Goal: Task Accomplishment & Management: Manage account settings

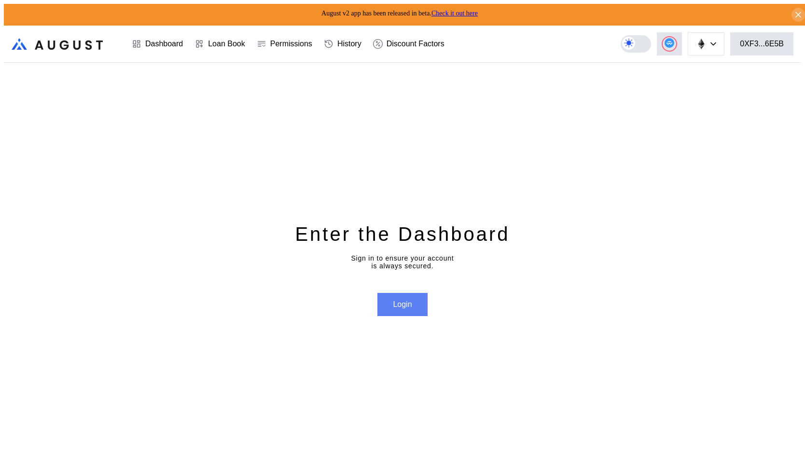
click at [396, 302] on button "Login" at bounding box center [402, 304] width 50 height 23
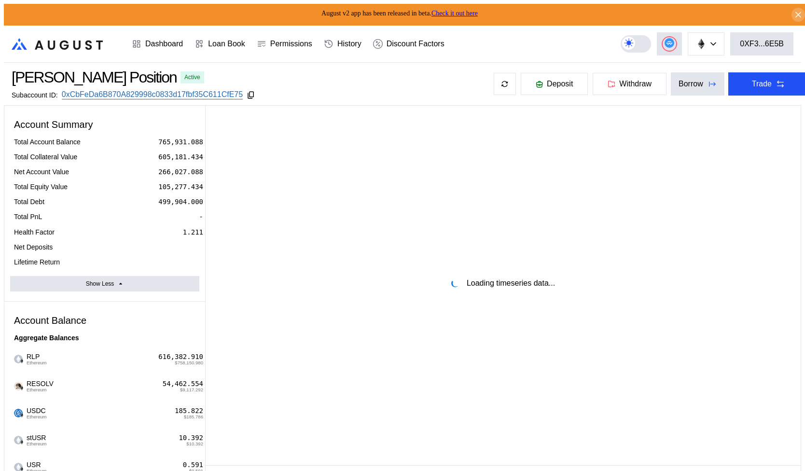
select select "*"
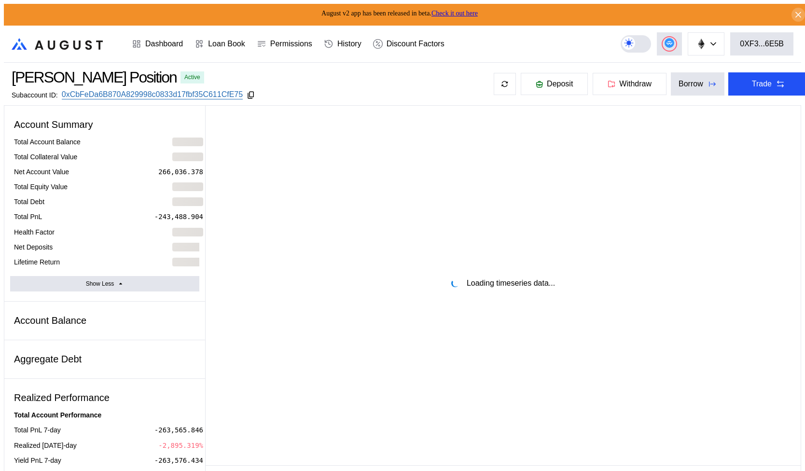
select select "*"
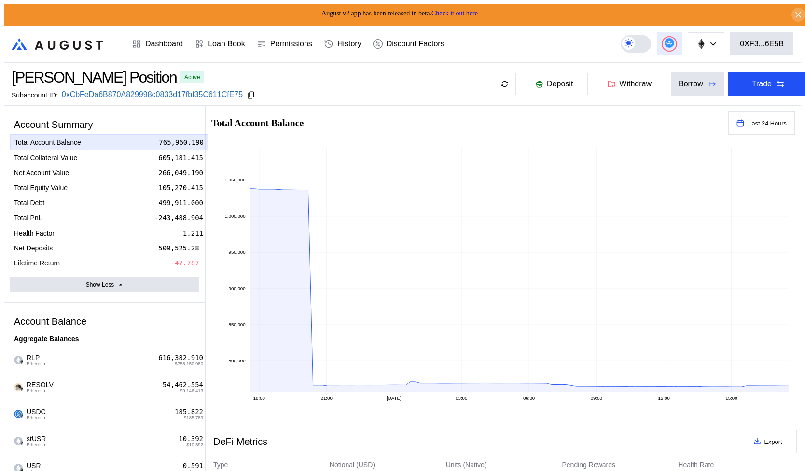
click at [675, 37] on div at bounding box center [670, 44] width 14 height 14
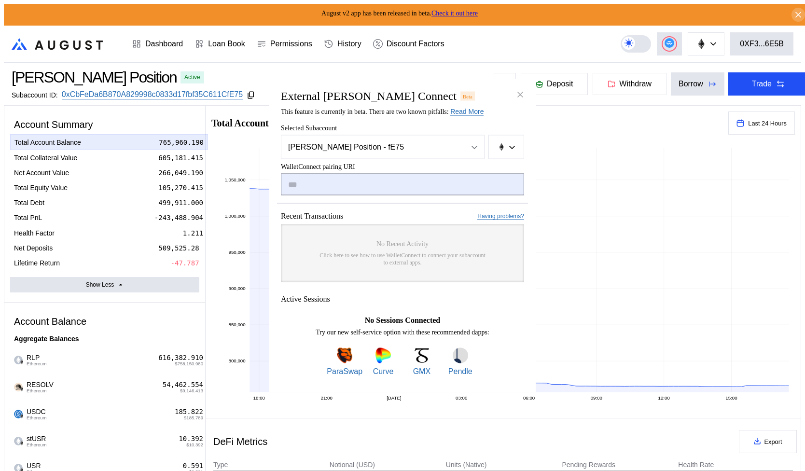
type input "**********"
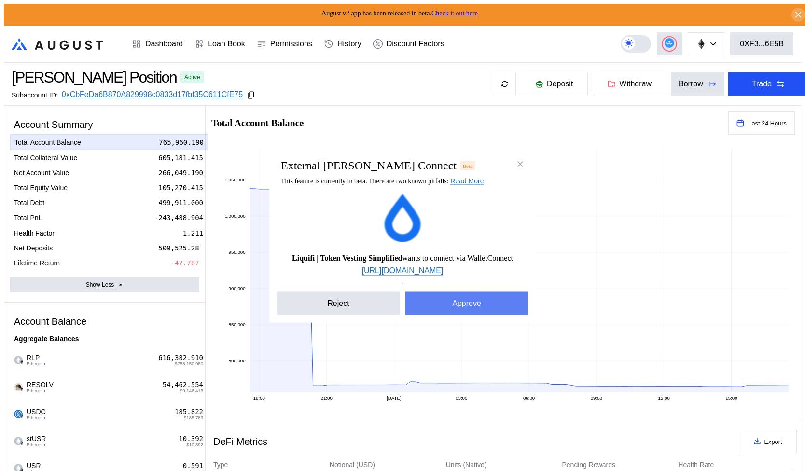
click at [440, 306] on button "Approve" at bounding box center [466, 303] width 123 height 23
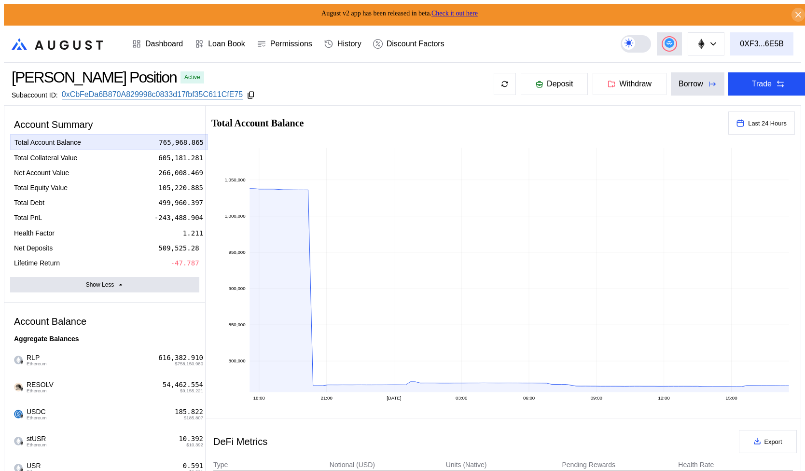
click at [748, 40] on div "0XF3...6E5B" at bounding box center [762, 44] width 44 height 9
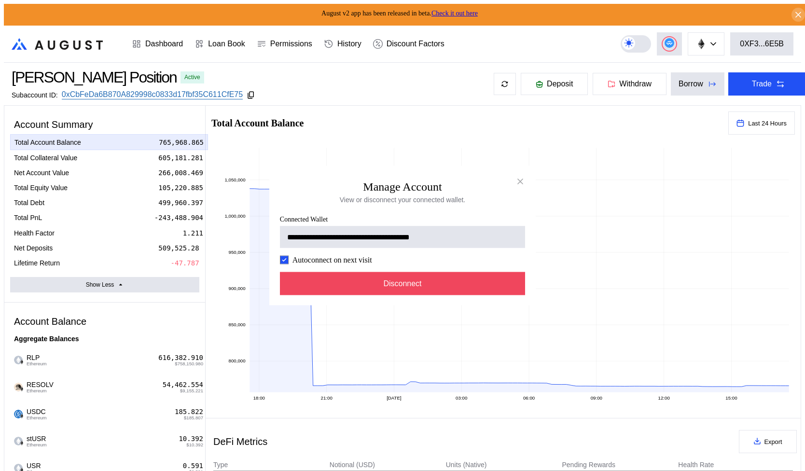
click at [361, 260] on label "Autoconnect on next visit" at bounding box center [332, 260] width 80 height 9
click at [354, 259] on label "Autoconnect on next visit" at bounding box center [332, 260] width 80 height 9
click at [282, 263] on icon "modal" at bounding box center [284, 260] width 6 height 6
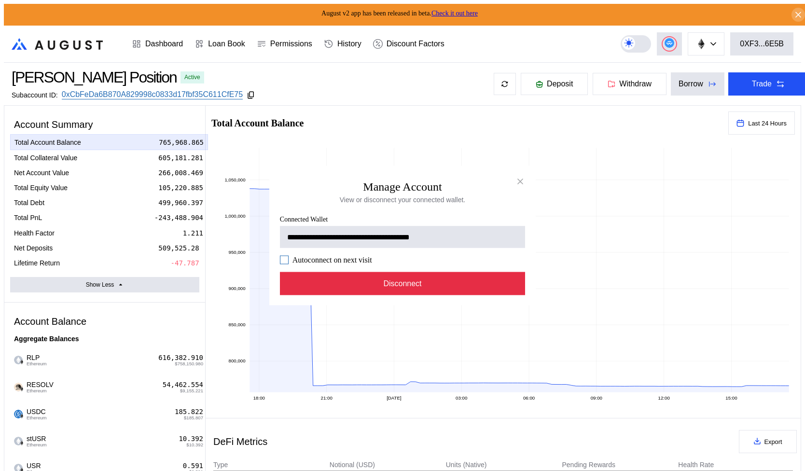
click at [340, 285] on button "Disconnect" at bounding box center [402, 283] width 245 height 23
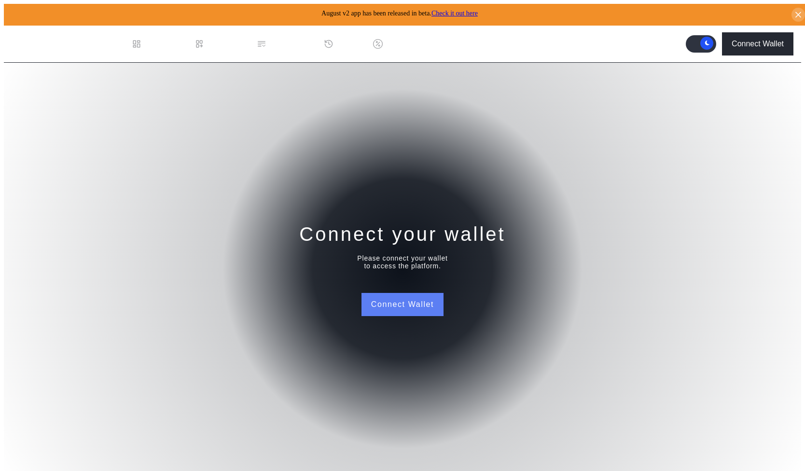
click at [401, 308] on button "Connect Wallet" at bounding box center [402, 304] width 82 height 23
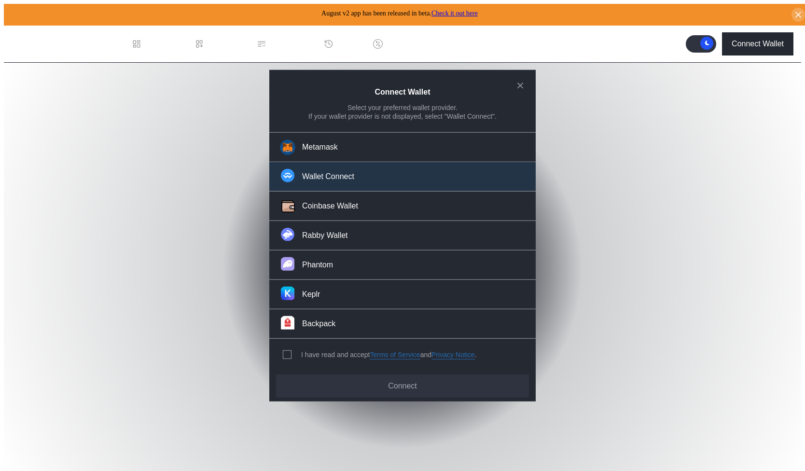
click at [422, 186] on button "Wallet Connect" at bounding box center [402, 176] width 266 height 29
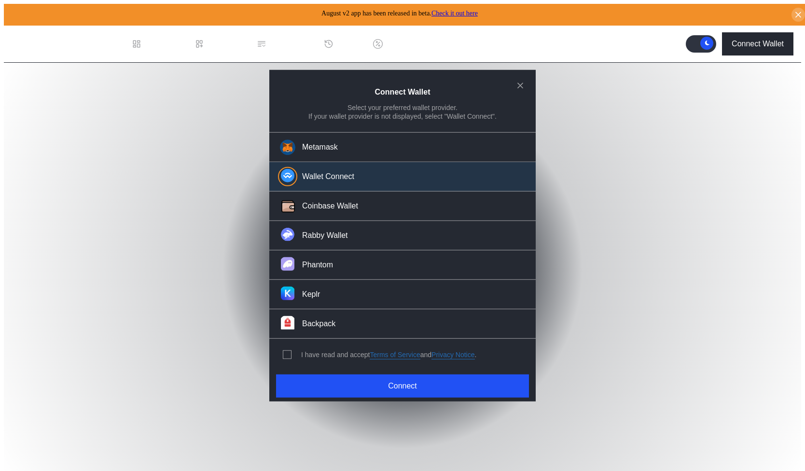
click at [319, 351] on div "I have read and accept Terms of Service and Privacy Notice ." at bounding box center [388, 354] width 175 height 9
click at [287, 351] on span "modal" at bounding box center [287, 355] width 8 height 8
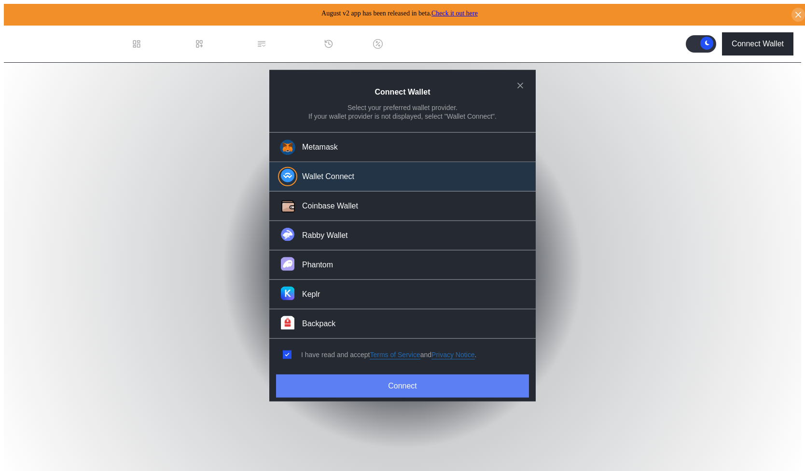
click at [363, 378] on button "Connect" at bounding box center [402, 385] width 253 height 23
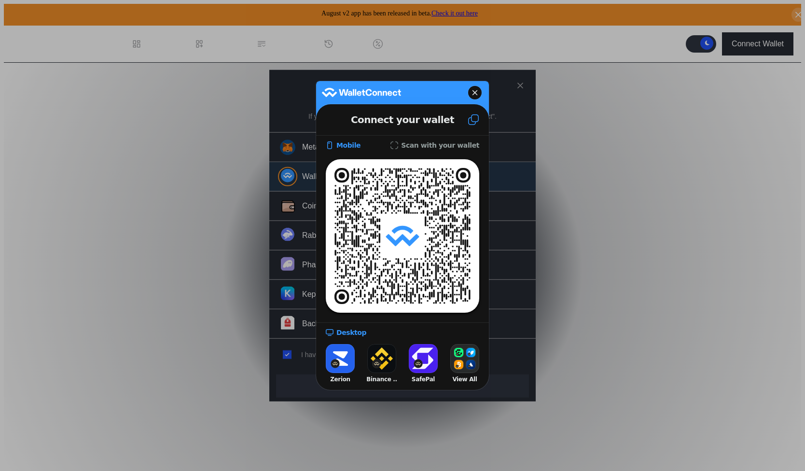
click at [474, 93] on icon at bounding box center [474, 92] width 5 height 5
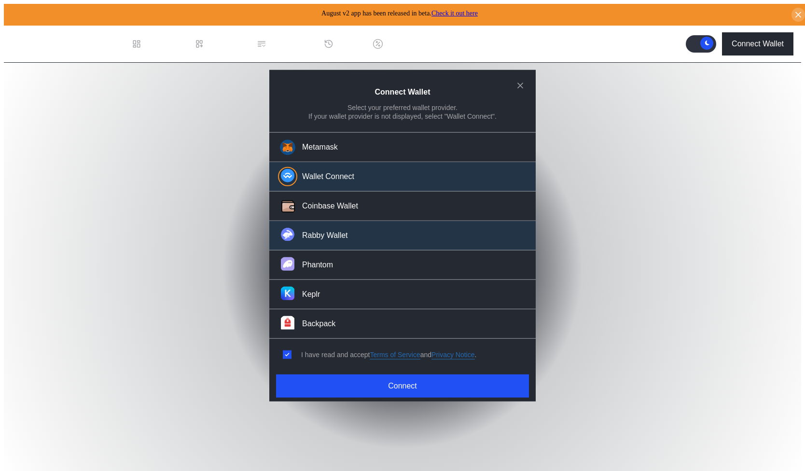
click at [343, 231] on div "Rabby Wallet" at bounding box center [325, 235] width 46 height 10
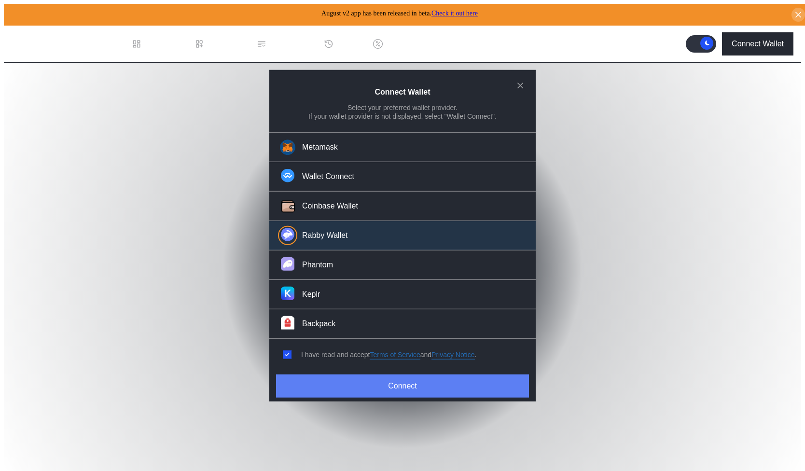
click at [422, 376] on button "Connect" at bounding box center [402, 385] width 253 height 23
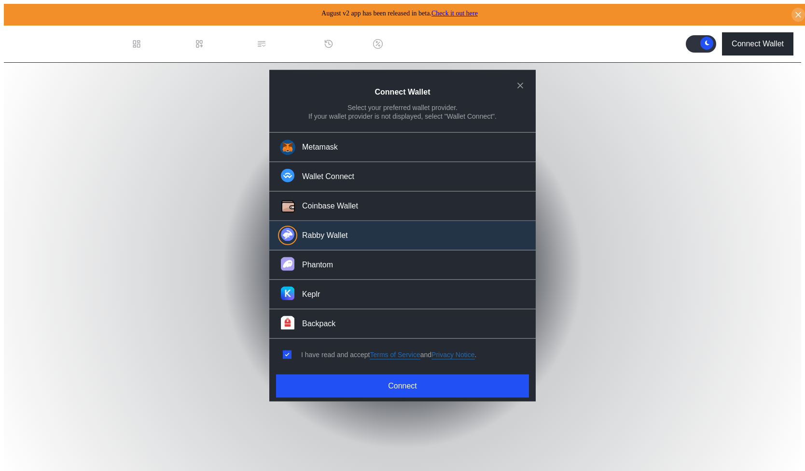
click at [450, 380] on button "Connect" at bounding box center [402, 385] width 253 height 23
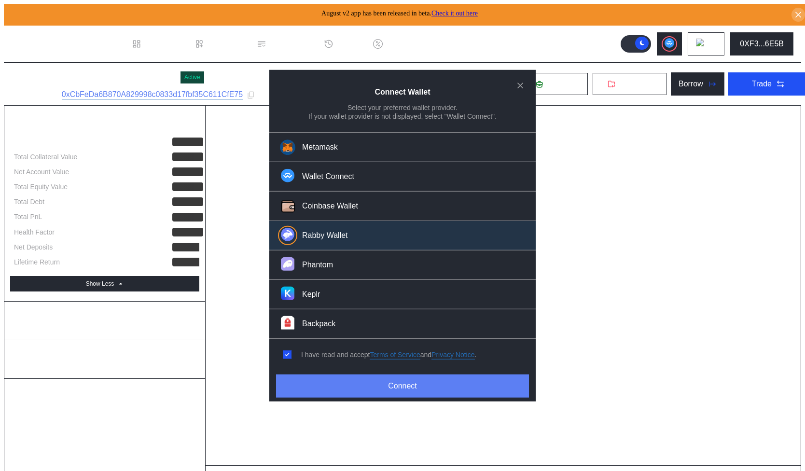
select select "*"
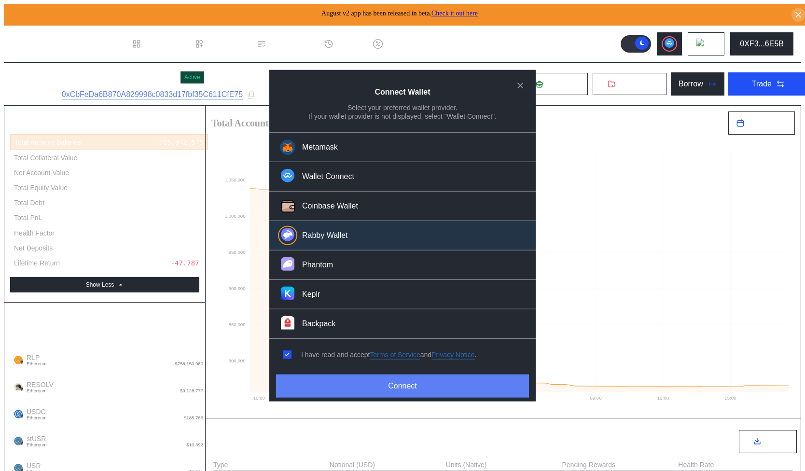
click at [385, 377] on button "Connect" at bounding box center [402, 385] width 253 height 23
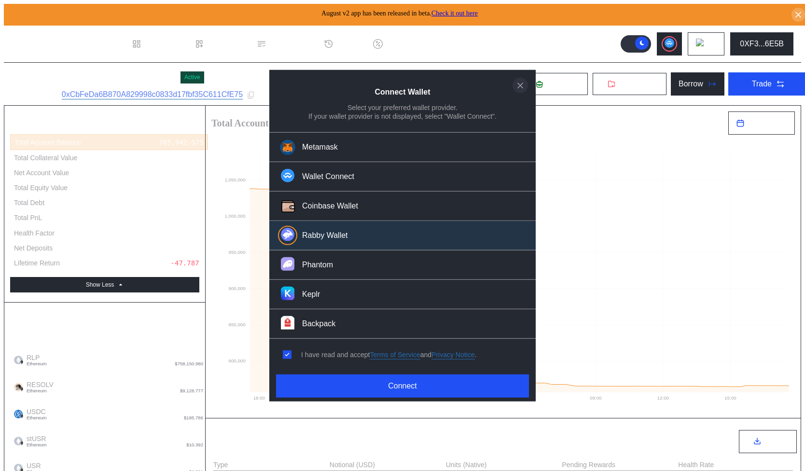
click at [523, 85] on button "close modal" at bounding box center [520, 85] width 15 height 15
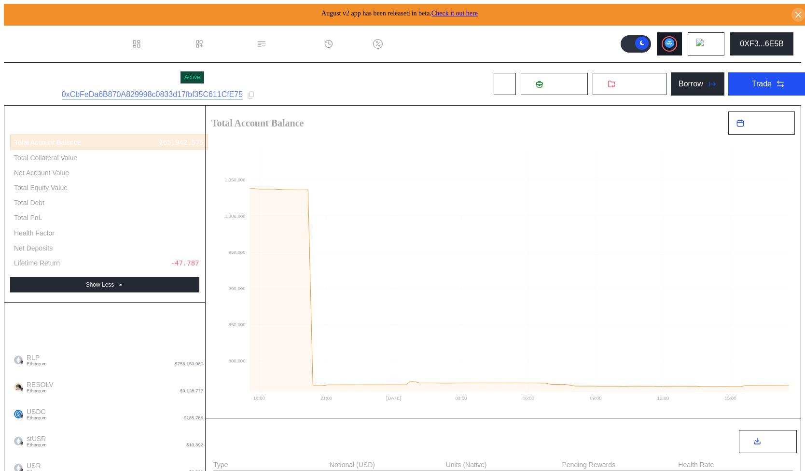
click at [672, 41] on circle at bounding box center [670, 43] width 10 height 10
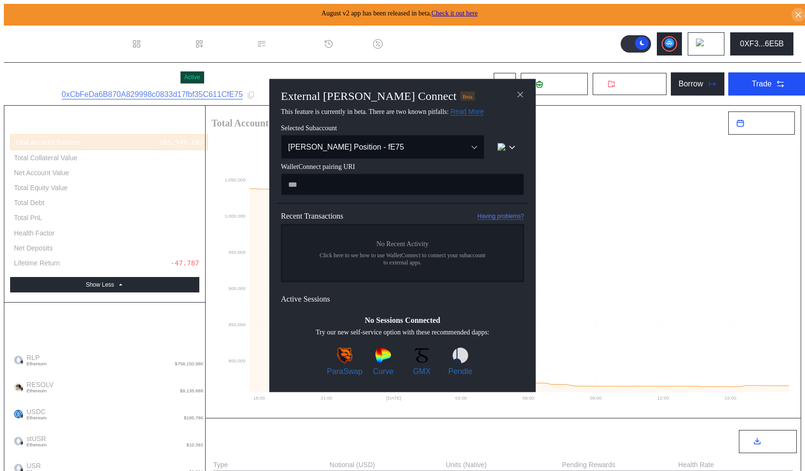
click at [402, 97] on h2 "External dApp Connect" at bounding box center [369, 96] width 176 height 13
click at [432, 90] on div "External dApp Connect Beta" at bounding box center [402, 96] width 251 height 13
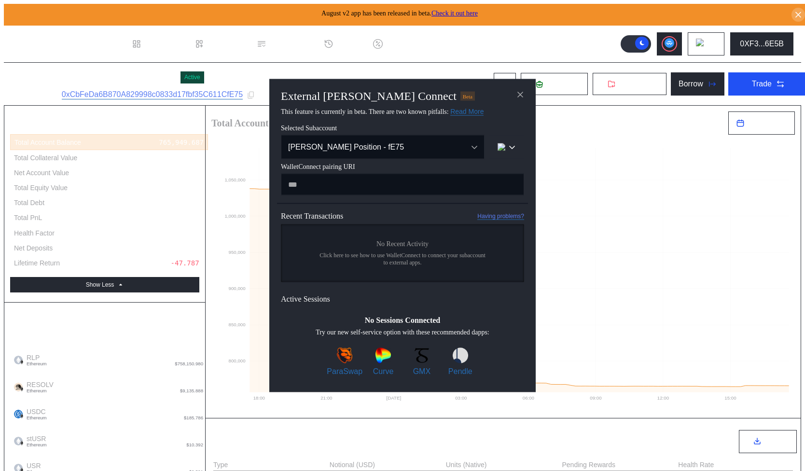
click at [432, 90] on div "External dApp Connect Beta" at bounding box center [402, 96] width 251 height 13
click at [521, 94] on icon "close modal" at bounding box center [520, 94] width 10 height 10
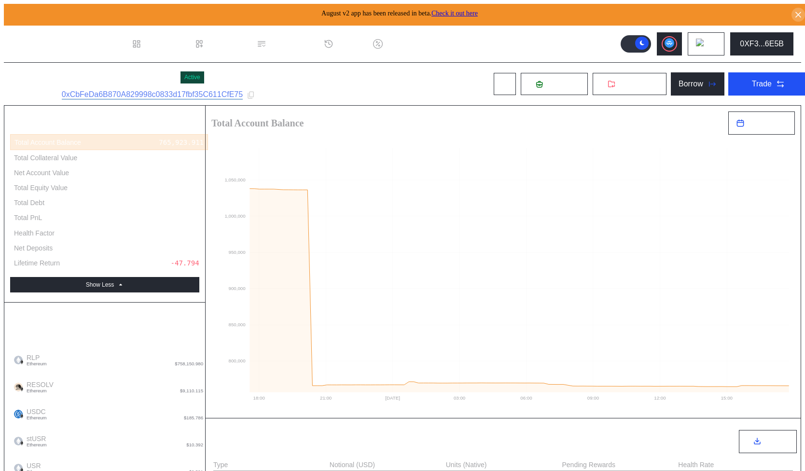
click at [183, 117] on div "Account Summary" at bounding box center [104, 124] width 189 height 19
click at [321, 13] on span "August v2 app has been released in beta. Check it out here" at bounding box center [399, 13] width 156 height 7
click at [292, 12] on div "August v2 app has been released in beta. Check it out here" at bounding box center [406, 15] width 805 height 22
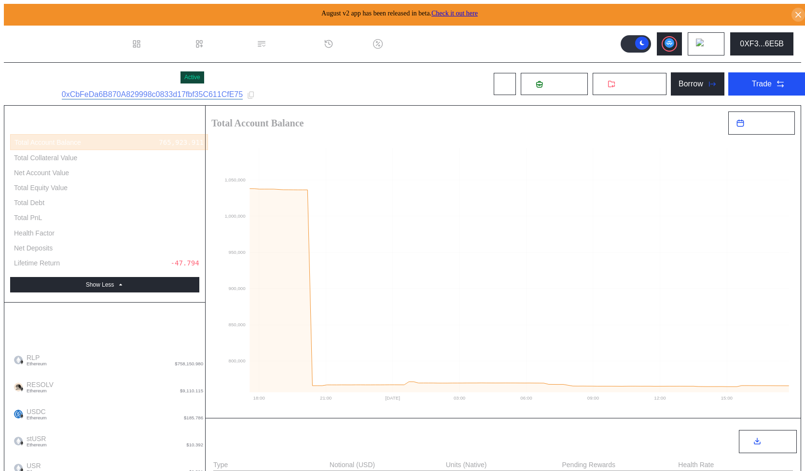
click at [321, 10] on span "August v2 app has been released in beta. Check it out here" at bounding box center [399, 13] width 156 height 7
click at [300, 8] on div "August v2 app has been released in beta. Check it out here" at bounding box center [406, 15] width 805 height 22
click at [125, 73] on div "[PERSON_NAME] Position" at bounding box center [94, 78] width 165 height 18
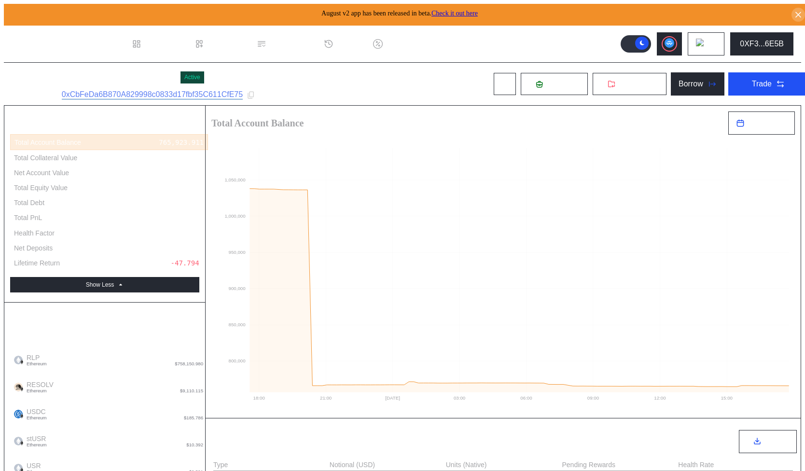
click at [125, 73] on div "[PERSON_NAME] Position" at bounding box center [94, 78] width 165 height 18
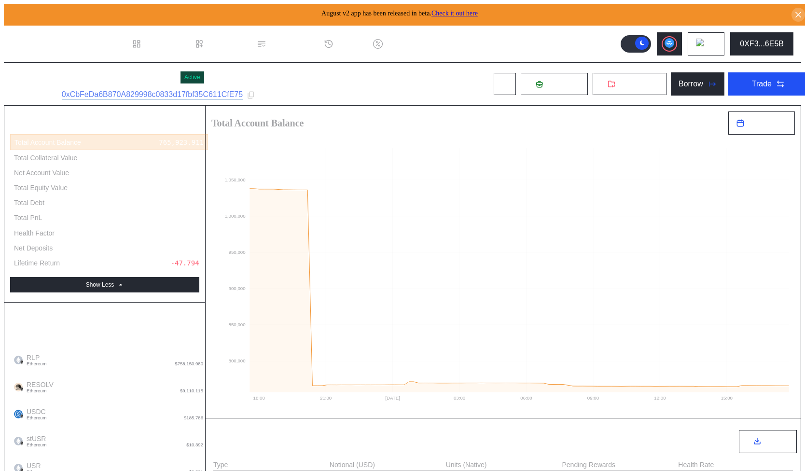
click at [184, 76] on div "Active" at bounding box center [192, 77] width 16 height 7
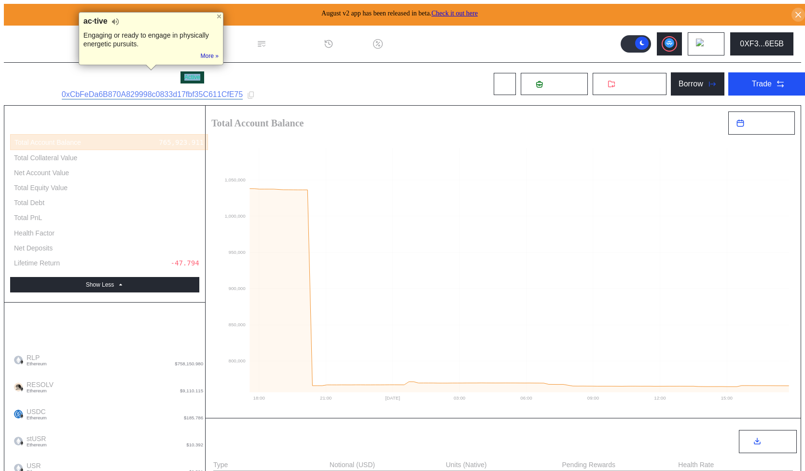
click at [180, 77] on div "Murat Resolv Position Active" at bounding box center [134, 78] width 244 height 18
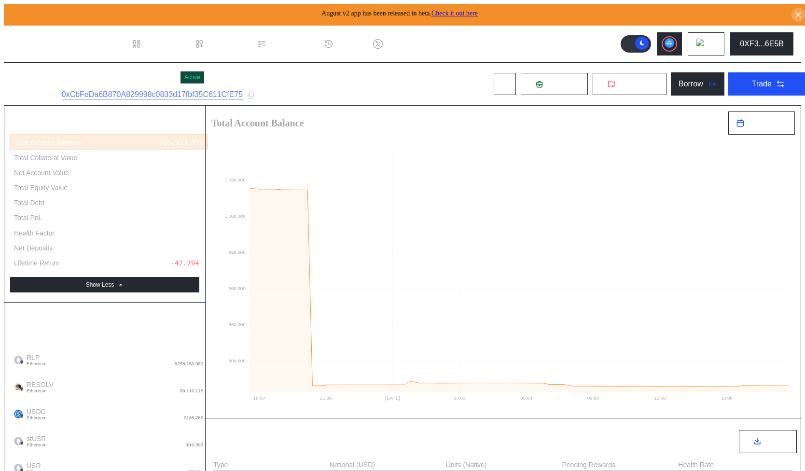
click at [420, 65] on div "Murat Resolv Position Active Subaccount ID: 0xCbFeDa6B870A829998c0833d17fbf35C6…" at bounding box center [410, 84] width 813 height 42
click at [349, 14] on span "August v2 app has been released in beta. Check it out here" at bounding box center [399, 13] width 156 height 7
